Goal: Find specific page/section: Find specific page/section

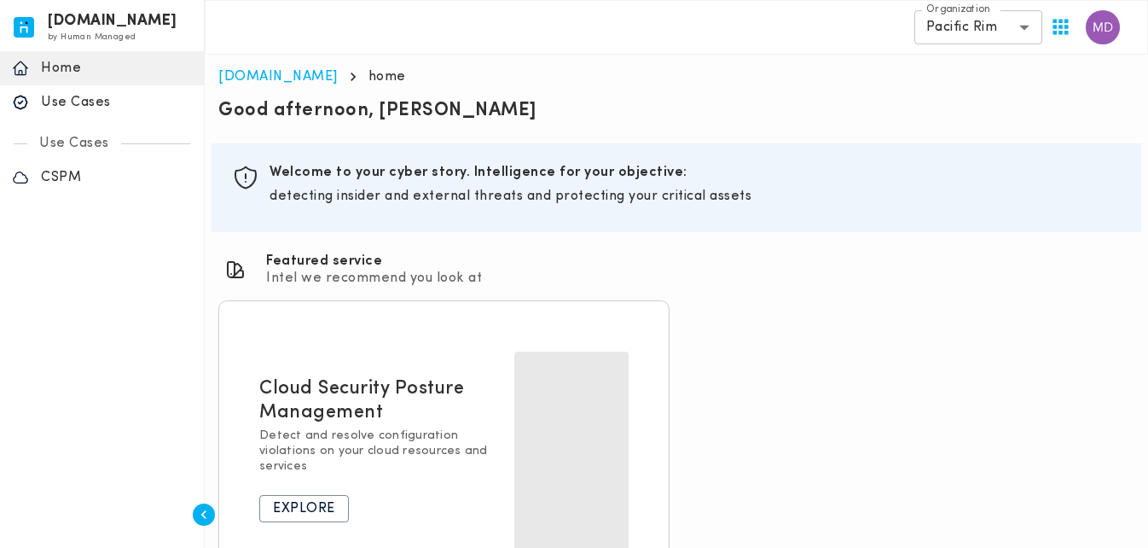
click at [973, 40] on body "invicta.io by Human Managed {"resourceSet":[{"resourceId":"invicta-io/web/nav-s…" at bounding box center [574, 309] width 1148 height 619
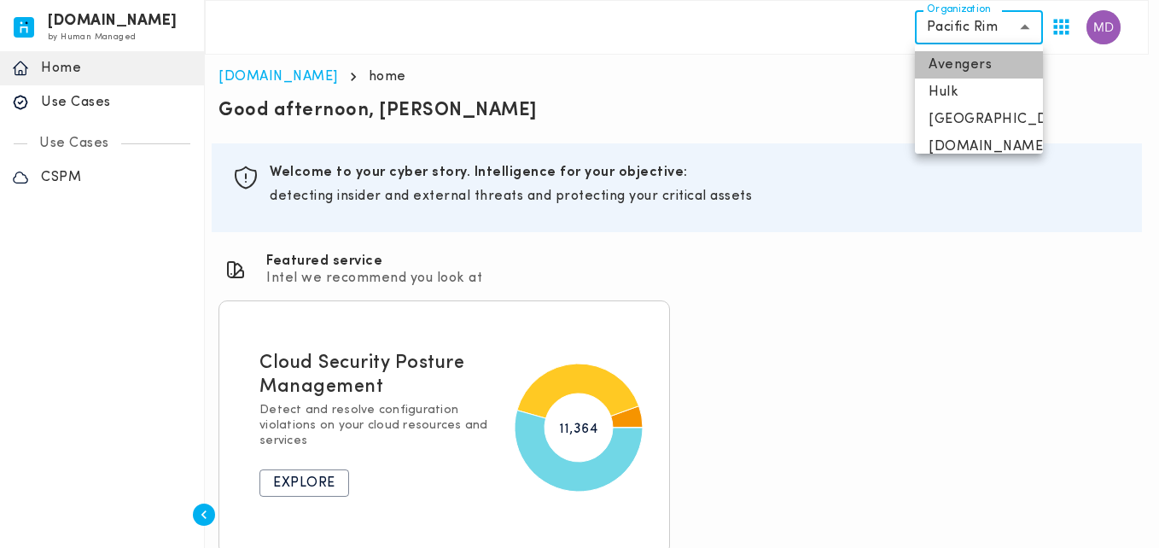
click at [983, 70] on li "Avengers" at bounding box center [979, 64] width 128 height 27
type input "**********"
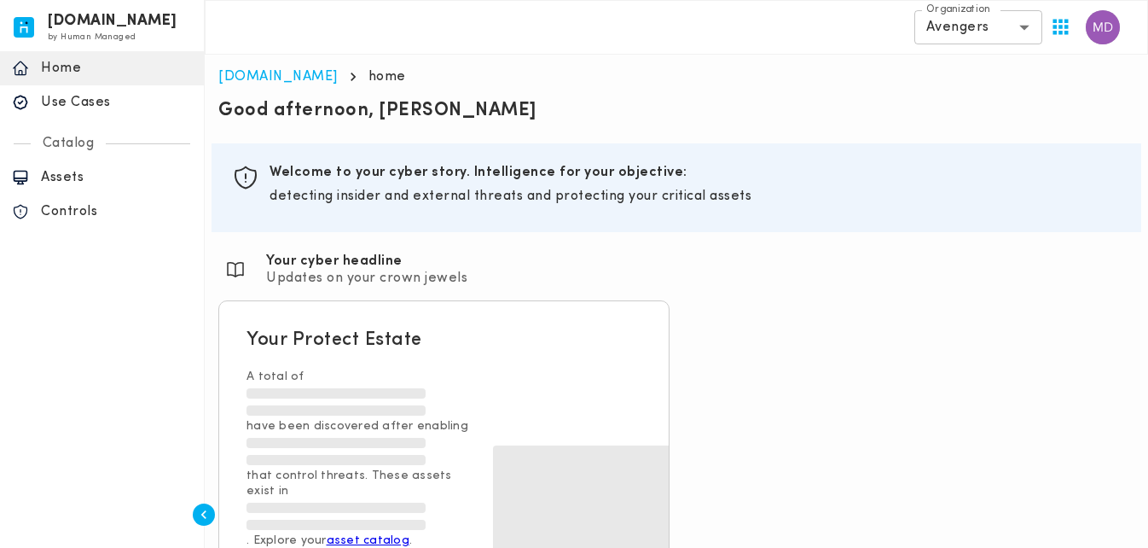
click at [432, 275] on p "Updates on your crown jewels" at bounding box center [366, 278] width 201 height 17
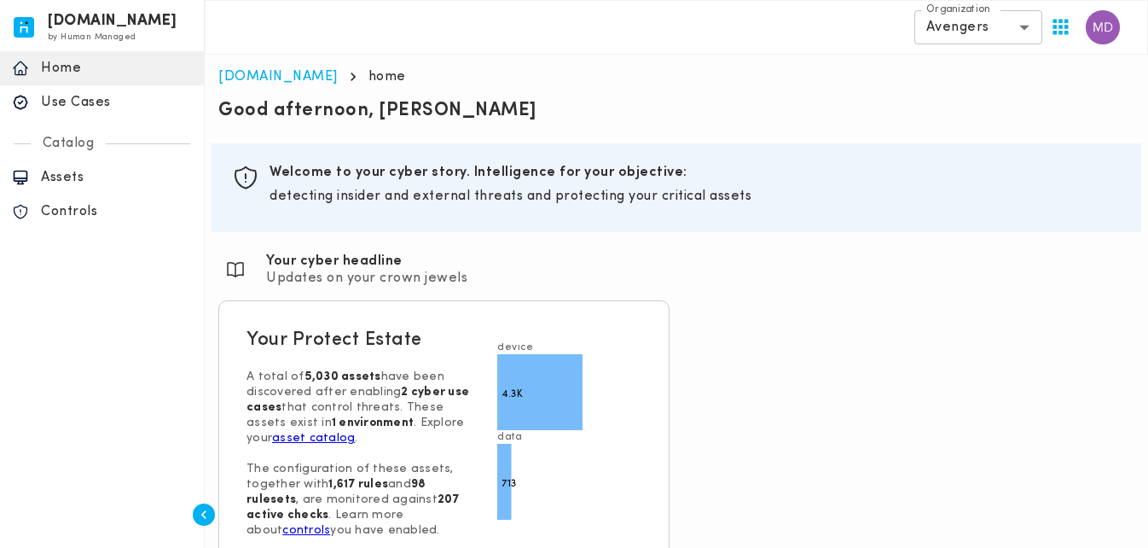
click at [101, 171] on p "Assets" at bounding box center [116, 177] width 151 height 17
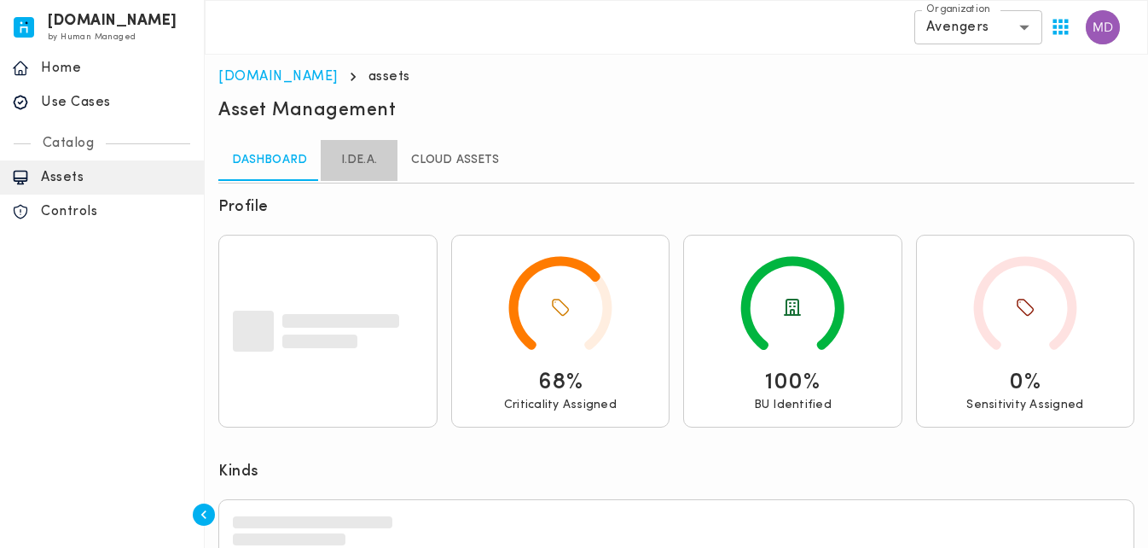
click at [351, 148] on link "I.DE.A." at bounding box center [359, 160] width 77 height 41
